Goal: Transaction & Acquisition: Obtain resource

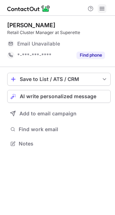
scroll to position [139, 115]
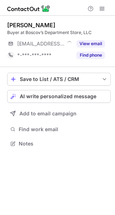
scroll to position [139, 115]
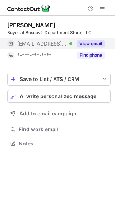
click at [90, 41] on button "View email" at bounding box center [90, 43] width 28 height 7
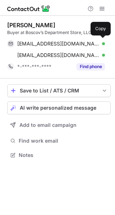
scroll to position [150, 115]
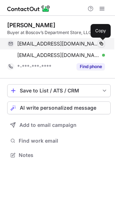
click at [103, 43] on span at bounding box center [101, 44] width 6 height 6
